Goal: Transaction & Acquisition: Book appointment/travel/reservation

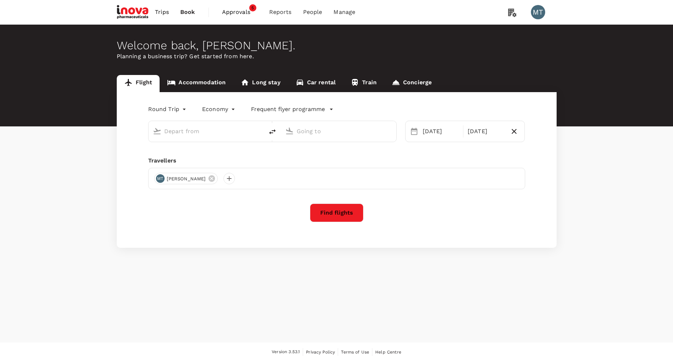
click at [189, 82] on link "Accommodation" at bounding box center [197, 83] width 74 height 17
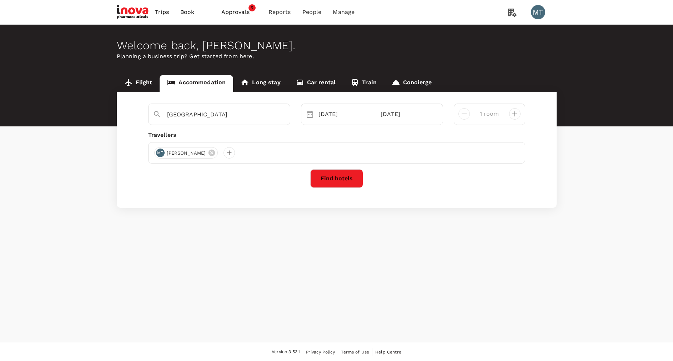
click at [129, 83] on icon at bounding box center [128, 82] width 7 height 7
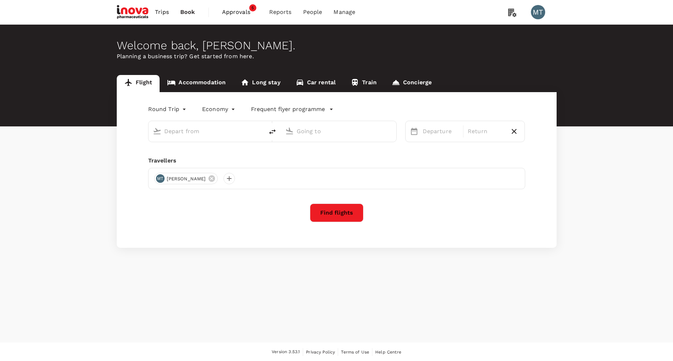
type input "oneway"
type input "Supadio (PNK)"
type input "Sultan [PERSON_NAME] Intl (PLM)"
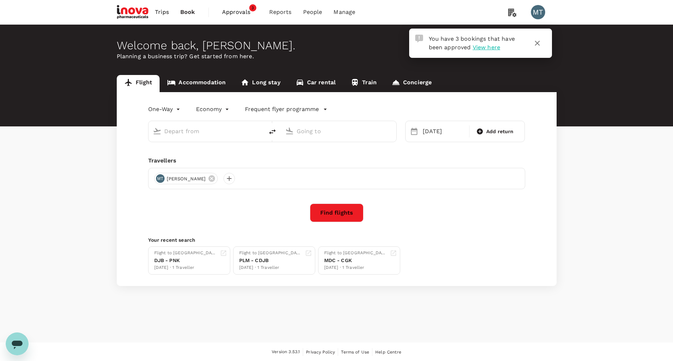
type input "Supadio (PNK)"
type input "Sultan [PERSON_NAME] Intl (PLM)"
type input "Supadio (PNK)"
type input "Sultan [PERSON_NAME] Intl (PLM)"
type input "Supadio (PNK)"
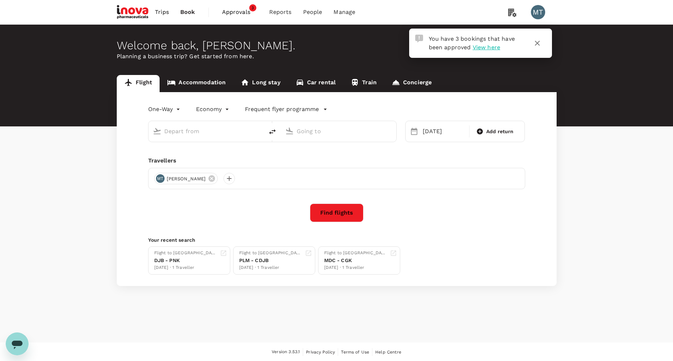
type input "Sultan [PERSON_NAME] Intl (PLM)"
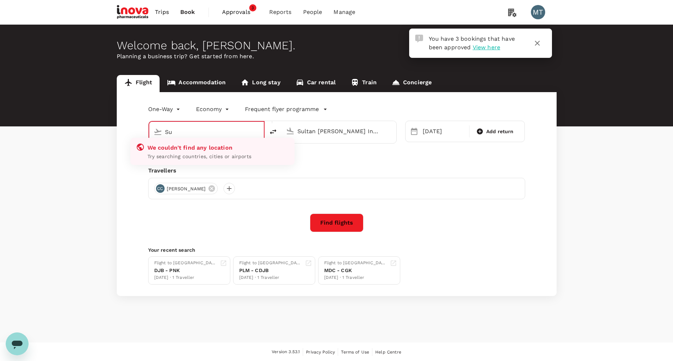
type input "S"
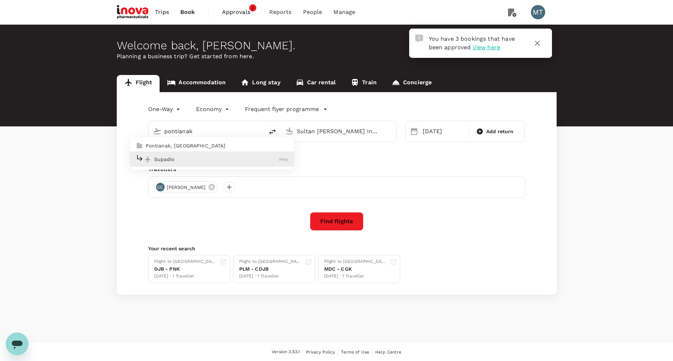
click at [212, 146] on p "Pontianak, Indonesia" at bounding box center [217, 145] width 143 height 7
type input "Pontianak, [GEOGRAPHIC_DATA] (any)"
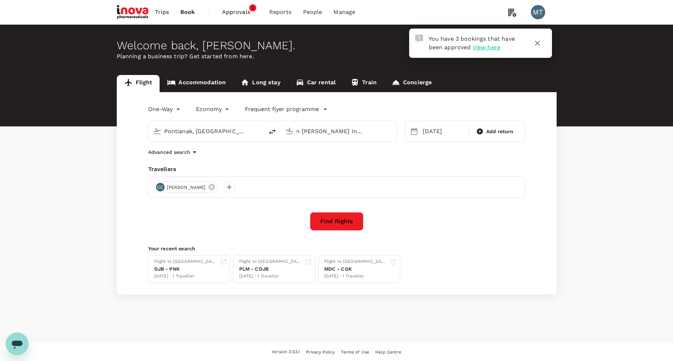
click at [328, 127] on input "Sultan [PERSON_NAME] Intl (PLM)" at bounding box center [339, 131] width 85 height 11
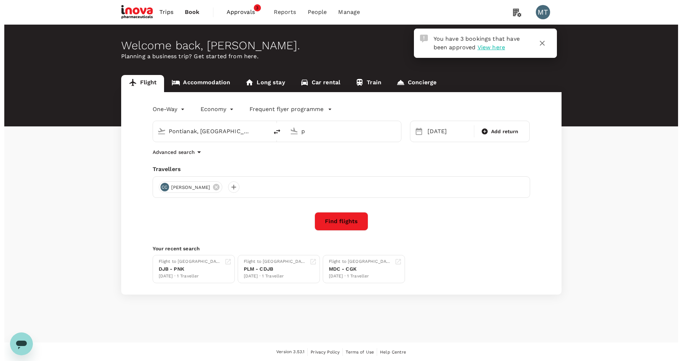
scroll to position [0, 0]
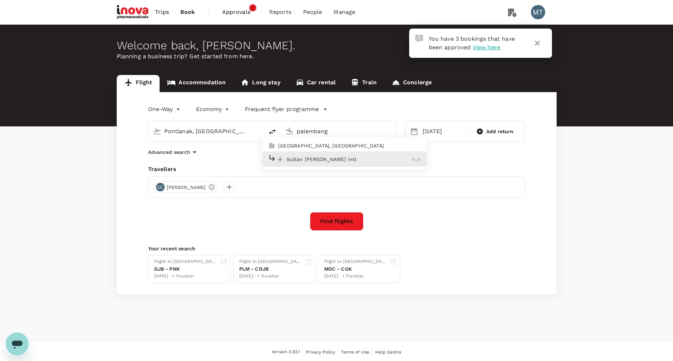
click at [333, 155] on div "Sultan Mahmud Badaruddin II Intl PLM" at bounding box center [344, 159] width 153 height 11
type input "Sultan [PERSON_NAME] Intl (PLM)"
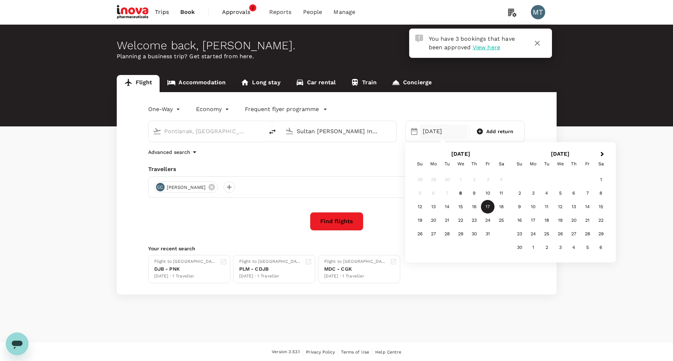
click at [485, 206] on div "17" at bounding box center [488, 207] width 14 height 14
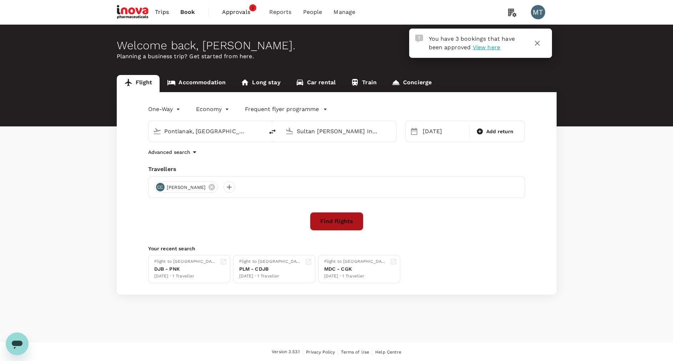
click at [351, 217] on button "Find flights" at bounding box center [337, 221] width 54 height 19
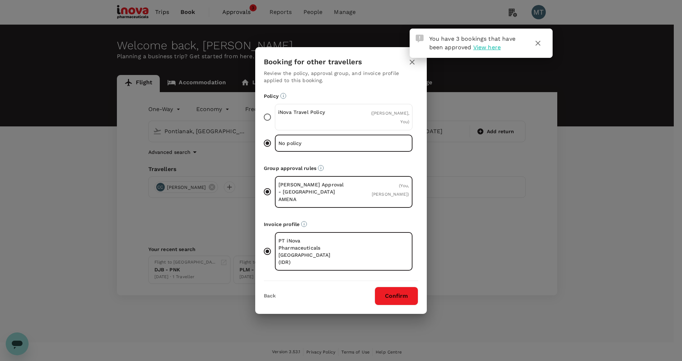
click at [346, 123] on div "iNova Travel Policy ( Chandra Chandra, You )" at bounding box center [344, 117] width 138 height 26
click at [275, 123] on input "iNova Travel Policy ( Chandra Chandra, You )" at bounding box center [267, 117] width 15 height 15
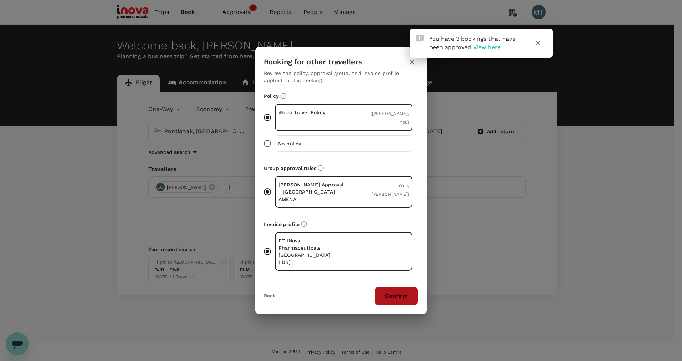
click at [415, 288] on button "Confirm" at bounding box center [396, 296] width 44 height 19
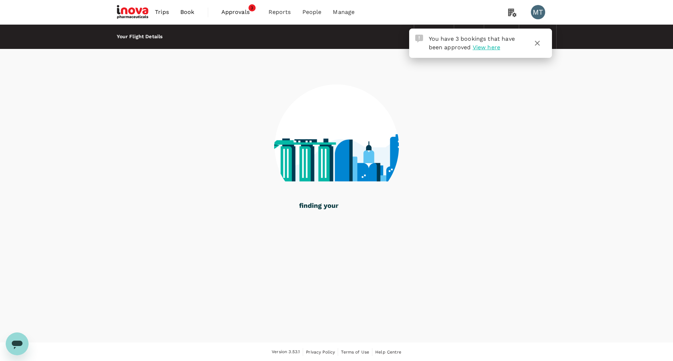
click at [535, 41] on icon "button" at bounding box center [537, 43] width 9 height 9
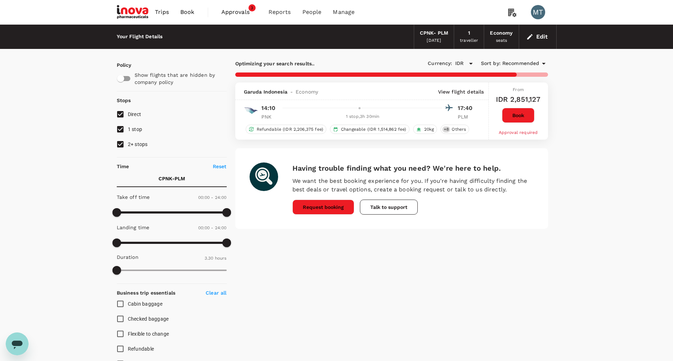
type input "455"
checkbox input "false"
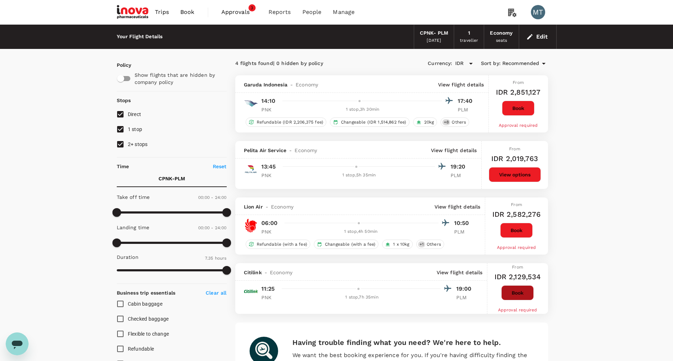
click at [516, 294] on button "Book" at bounding box center [517, 292] width 33 height 15
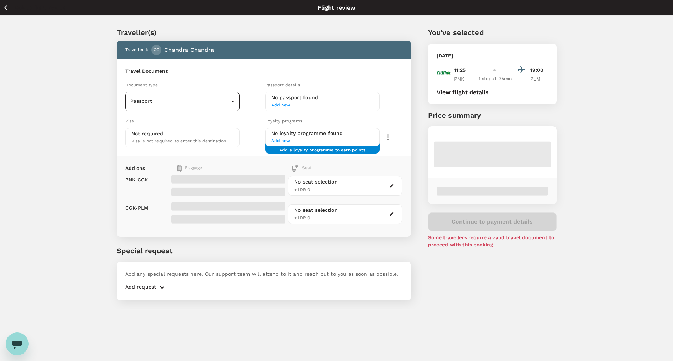
click at [232, 102] on body "Back to flight results Flight review Traveller(s) Traveller 1 : CC Chandra Chan…" at bounding box center [336, 190] width 673 height 380
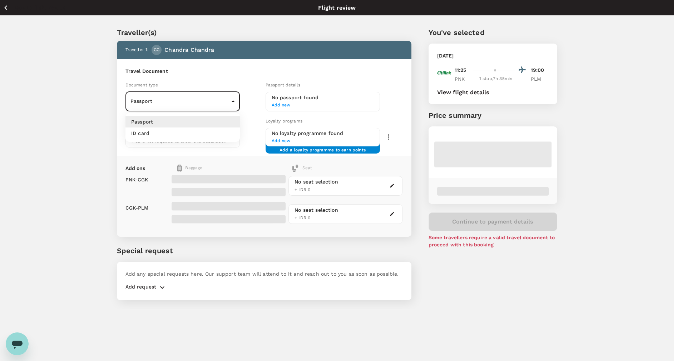
click at [224, 129] on li "ID card" at bounding box center [182, 133] width 114 height 11
type input "Id card"
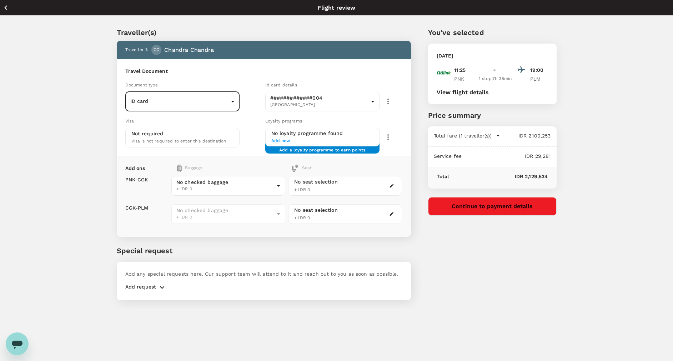
click at [481, 205] on button "Continue to payment details" at bounding box center [492, 206] width 129 height 19
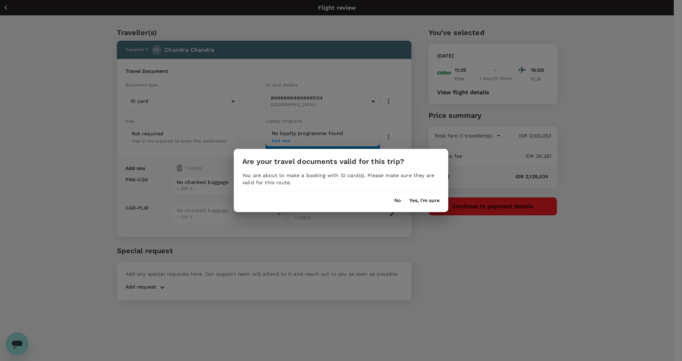
click at [431, 200] on button "Yes, I'm sure" at bounding box center [424, 201] width 30 height 6
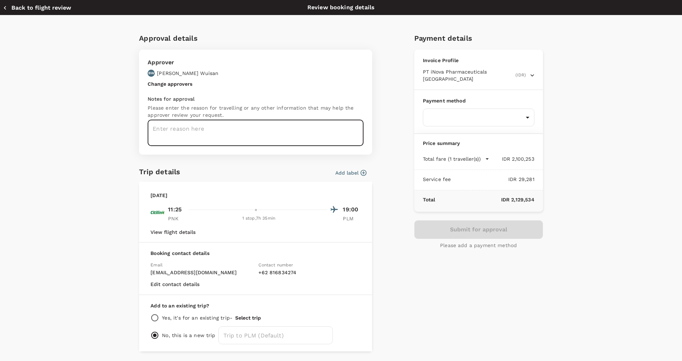
click at [268, 139] on textarea at bounding box center [256, 133] width 216 height 26
type textarea "Chandra : Ticket from Pontianak - Palembang 17 Oct 2025"
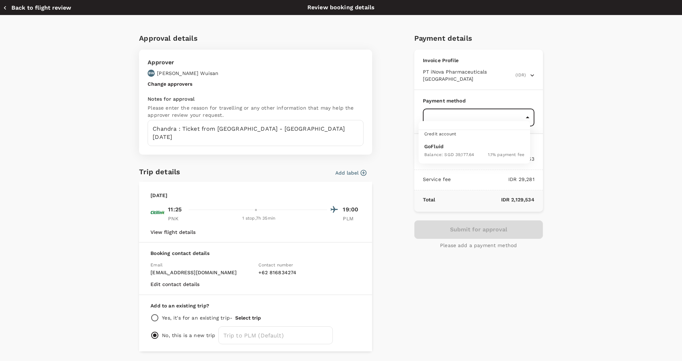
click at [450, 118] on body "Back to flight results Flight review Traveller(s) Traveller 1 : CC Chandra Chan…" at bounding box center [341, 190] width 682 height 380
click at [448, 144] on p "GoFluid" at bounding box center [474, 146] width 100 height 7
type input "9d87fe9b-f599-4813-91a8-6354e0e2f257"
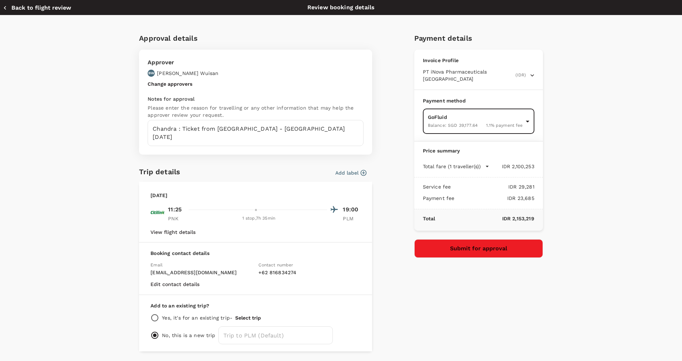
click at [436, 239] on button "Submit for approval" at bounding box center [478, 248] width 129 height 19
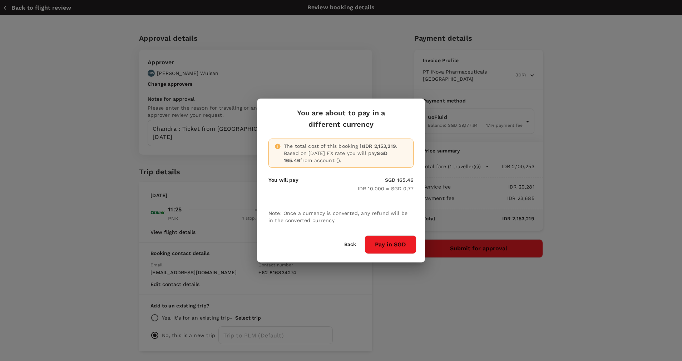
click at [404, 241] on button "Pay in SGD" at bounding box center [390, 244] width 52 height 19
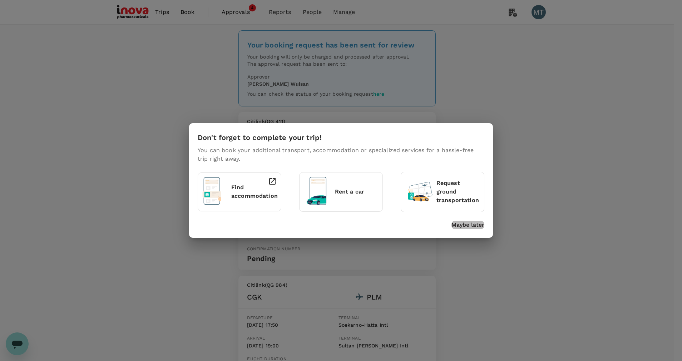
click at [476, 224] on p "Maybe later" at bounding box center [467, 225] width 33 height 9
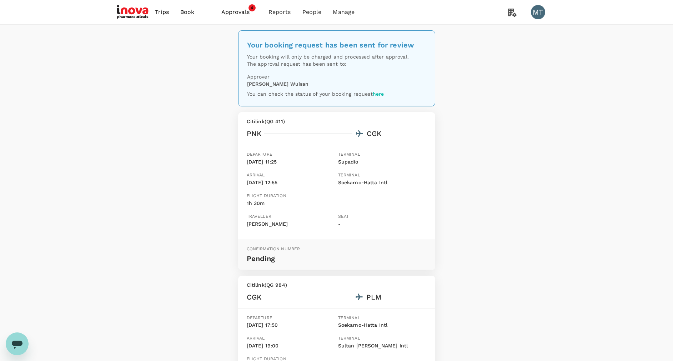
click at [180, 16] on span "Book" at bounding box center [187, 12] width 14 height 9
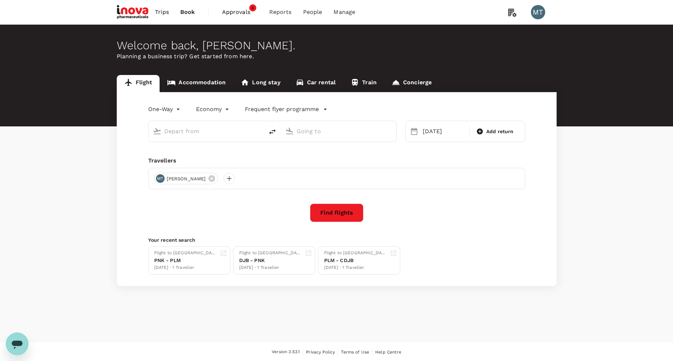
type input "Pontianak, [GEOGRAPHIC_DATA] (any)"
type input "Sultan [PERSON_NAME] Intl (PLM)"
type input "Pontianak, [GEOGRAPHIC_DATA] (any)"
type input "Sultan [PERSON_NAME] Intl (PLM)"
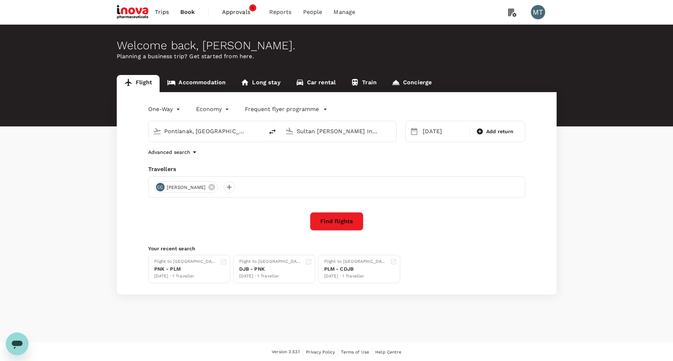
click at [236, 11] on span "Approvals" at bounding box center [240, 12] width 36 height 9
